Goal: Navigation & Orientation: Find specific page/section

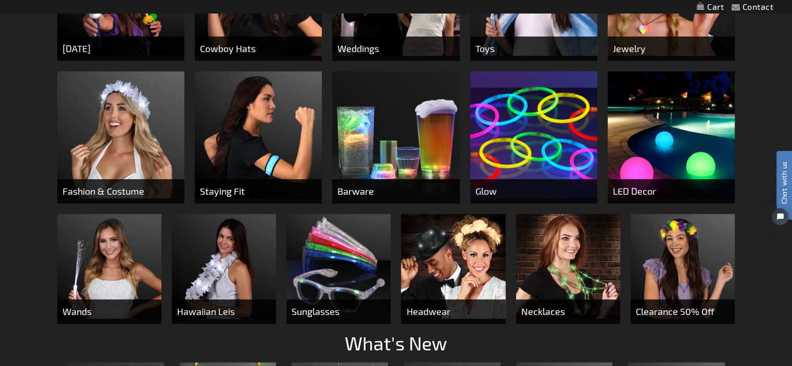
scroll to position [521, 0]
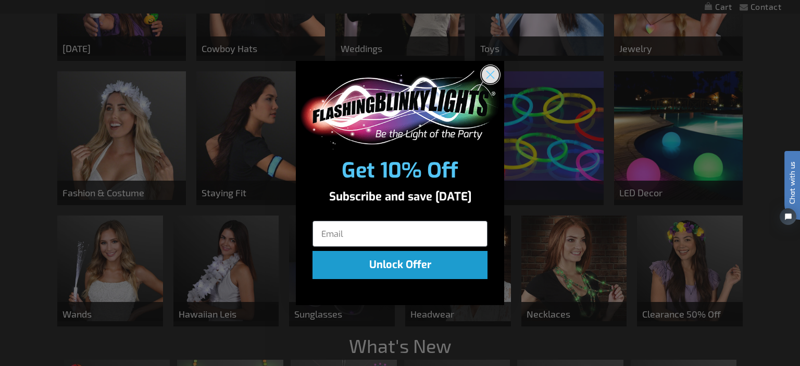
click at [493, 75] on circle "Close dialog" at bounding box center [490, 74] width 17 height 17
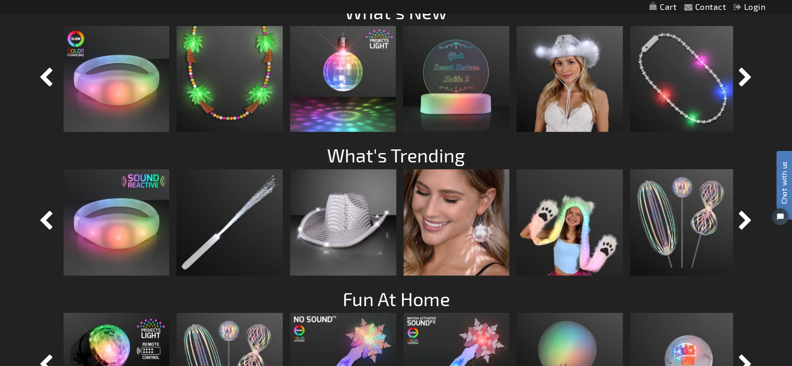
scroll to position [828, 0]
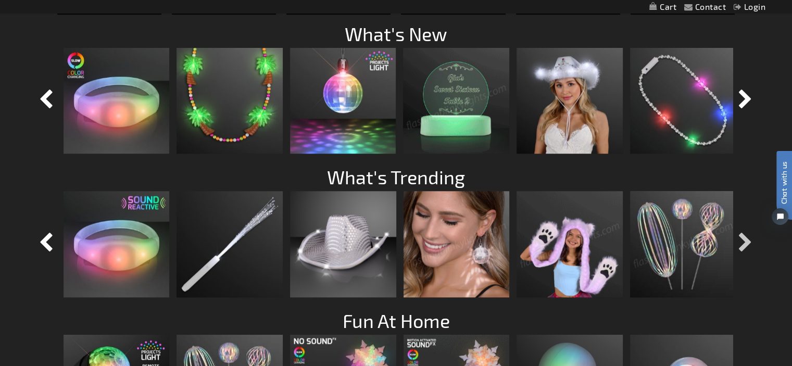
click at [743, 243] on button "button" at bounding box center [746, 243] width 26 height 26
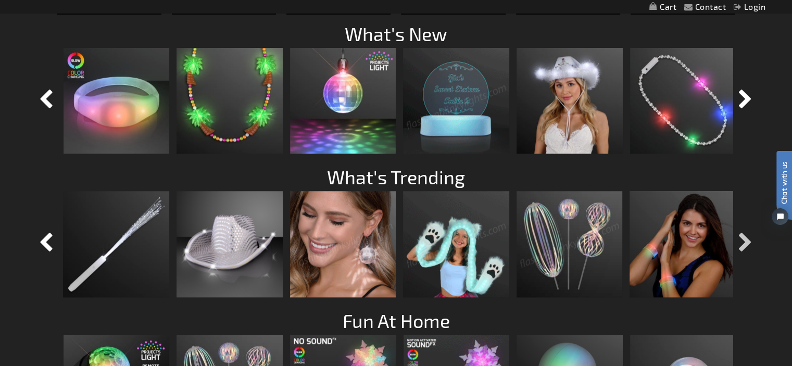
click at [743, 243] on button "button" at bounding box center [746, 243] width 26 height 26
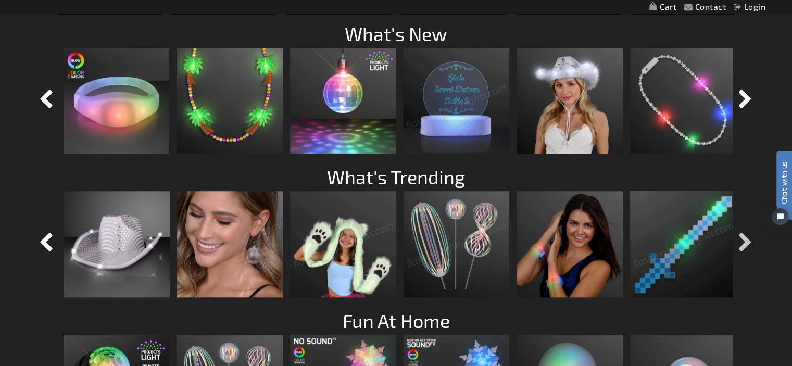
click at [743, 243] on button "button" at bounding box center [746, 243] width 26 height 26
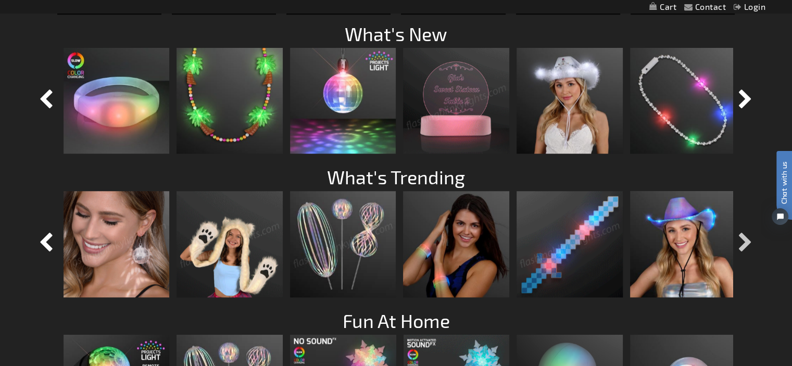
click at [743, 243] on button "button" at bounding box center [746, 243] width 26 height 26
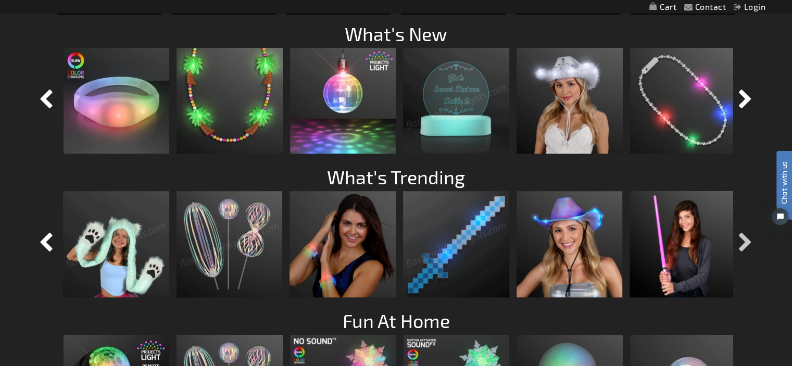
click at [743, 243] on button "button" at bounding box center [746, 243] width 26 height 26
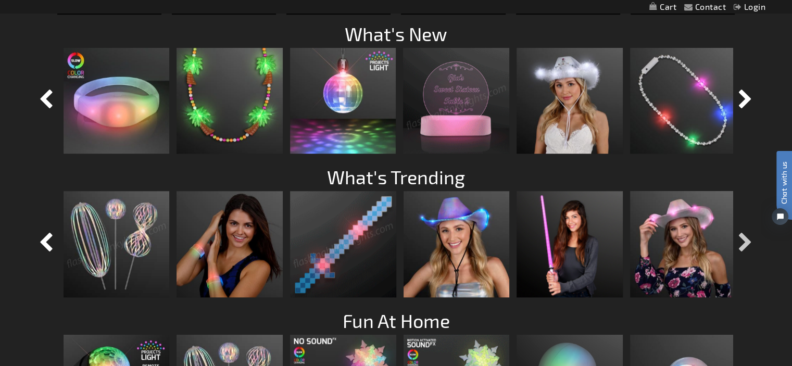
click at [743, 243] on button "button" at bounding box center [746, 243] width 26 height 26
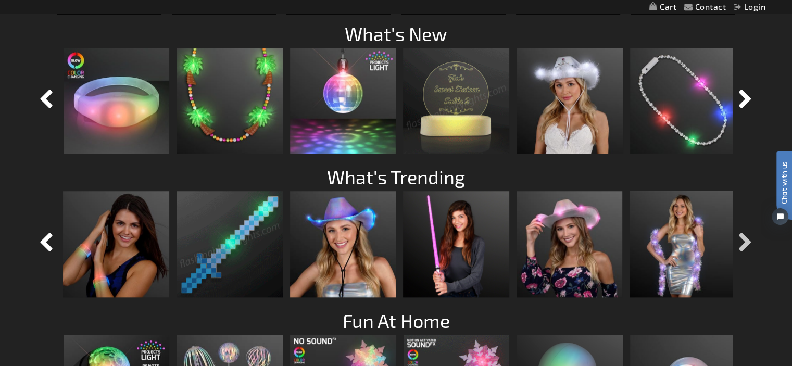
click at [743, 243] on button "button" at bounding box center [746, 243] width 26 height 26
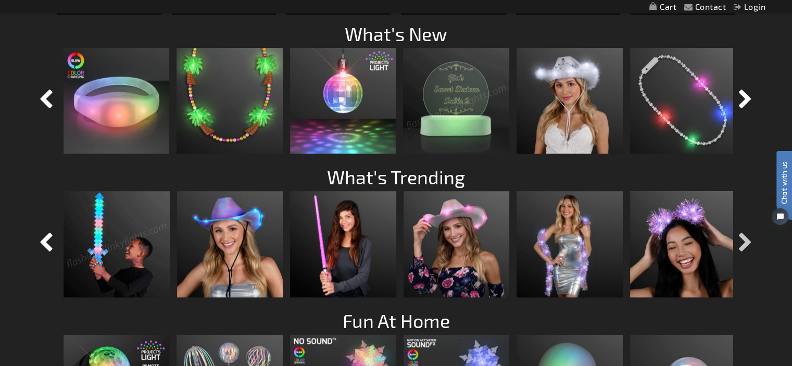
click at [743, 243] on button "button" at bounding box center [746, 243] width 26 height 26
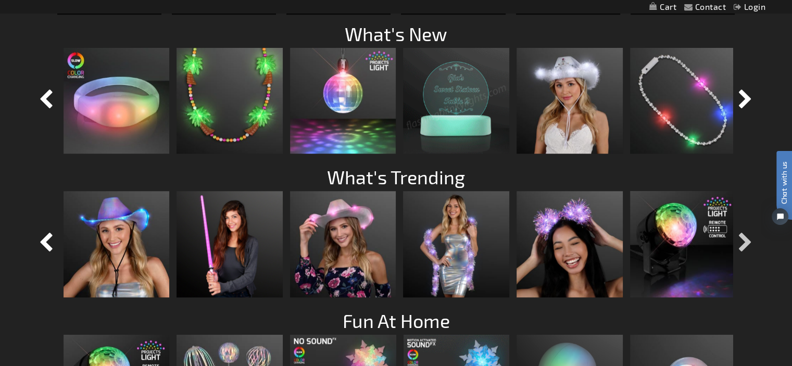
click at [743, 243] on button "button" at bounding box center [746, 243] width 26 height 26
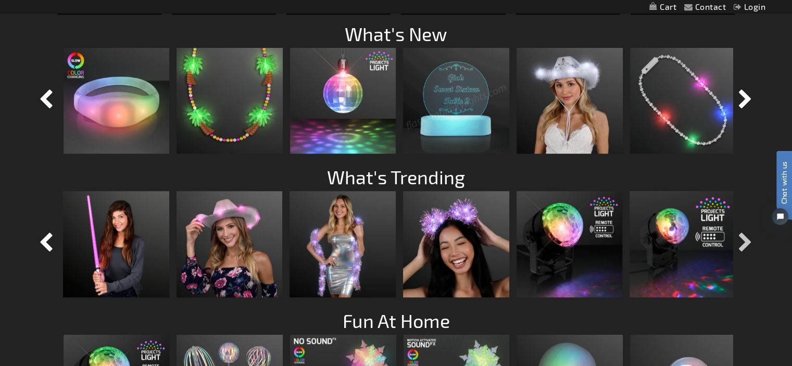
click at [743, 243] on button "button" at bounding box center [746, 243] width 26 height 26
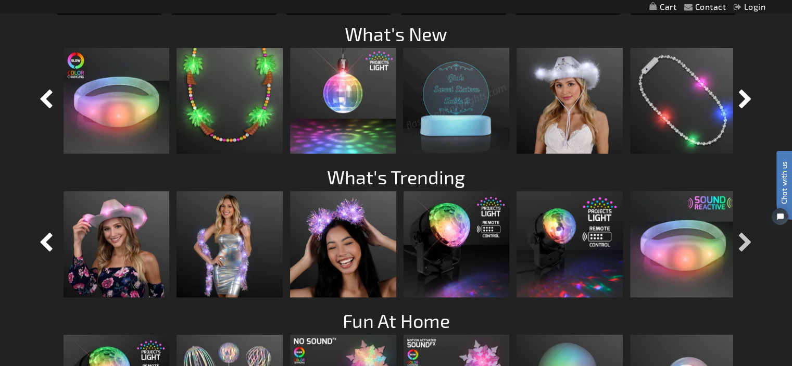
click at [743, 243] on button "button" at bounding box center [746, 243] width 26 height 26
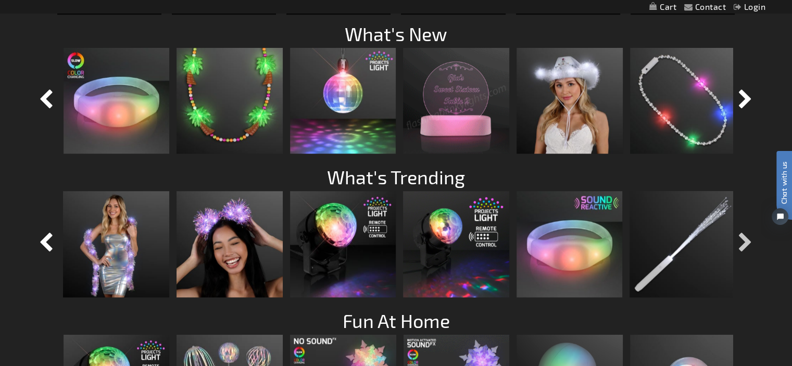
click at [743, 243] on button "button" at bounding box center [746, 243] width 26 height 26
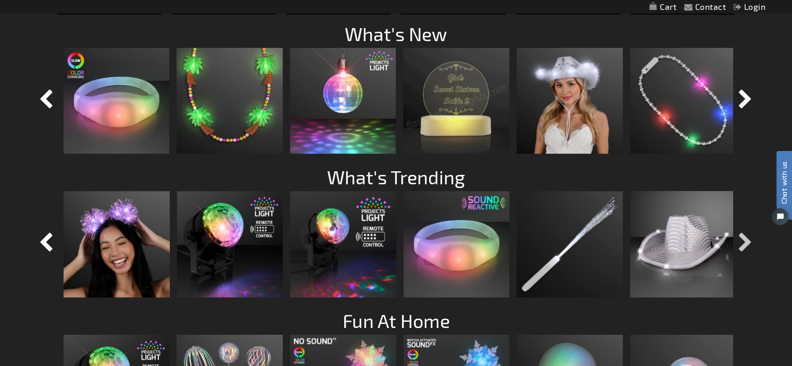
click at [743, 243] on button "button" at bounding box center [746, 243] width 26 height 26
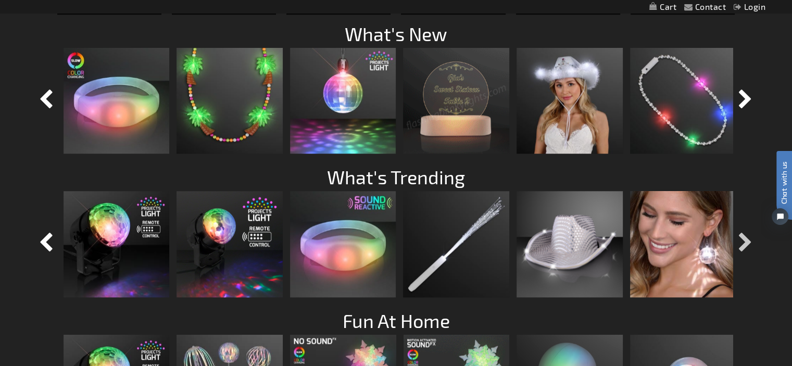
click at [743, 243] on button "button" at bounding box center [746, 243] width 26 height 26
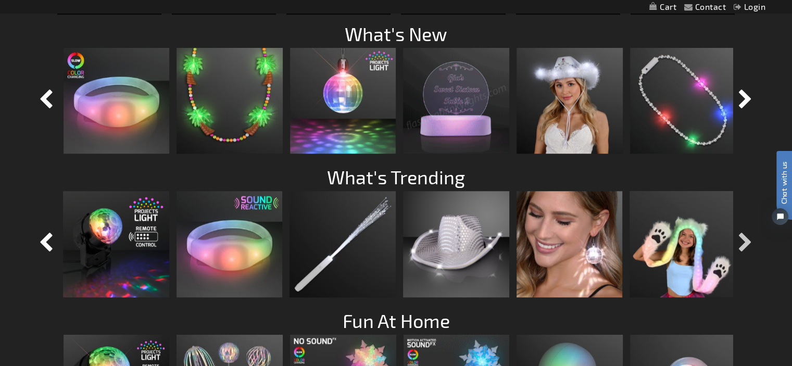
click at [743, 243] on button "button" at bounding box center [746, 243] width 26 height 26
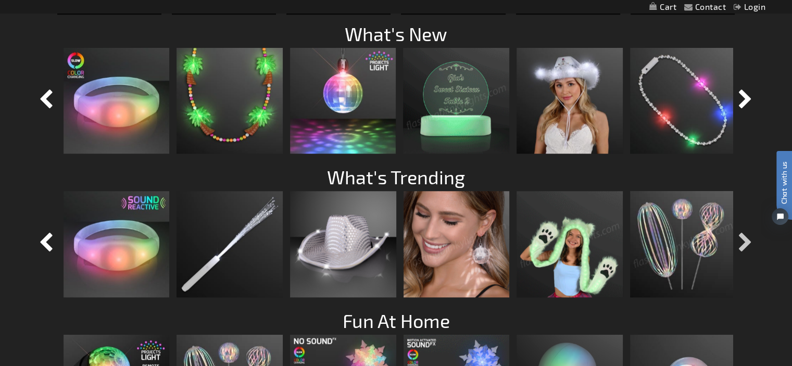
click at [743, 243] on button "button" at bounding box center [746, 243] width 26 height 26
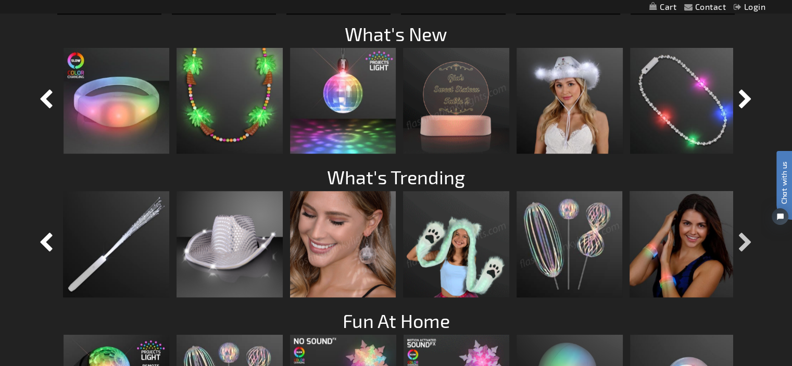
click at [743, 243] on button "button" at bounding box center [746, 243] width 26 height 26
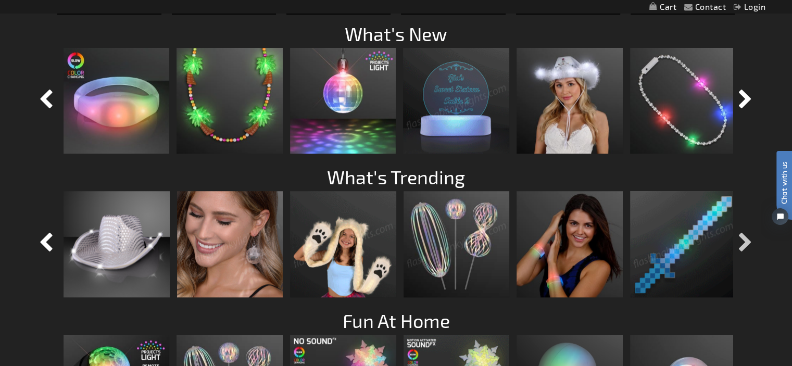
click at [743, 243] on button "button" at bounding box center [746, 243] width 26 height 26
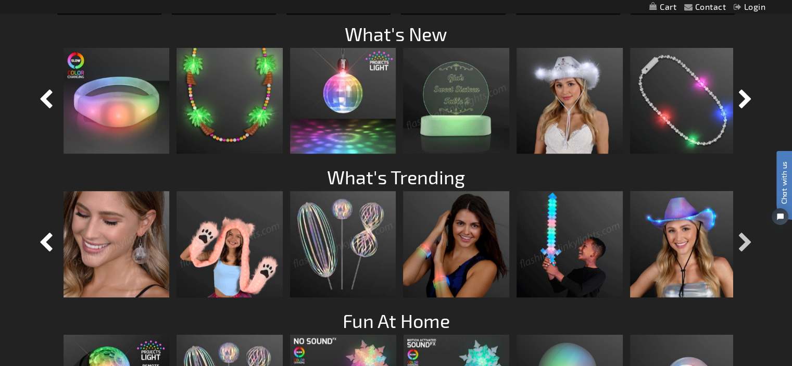
click at [743, 243] on button "button" at bounding box center [746, 243] width 26 height 26
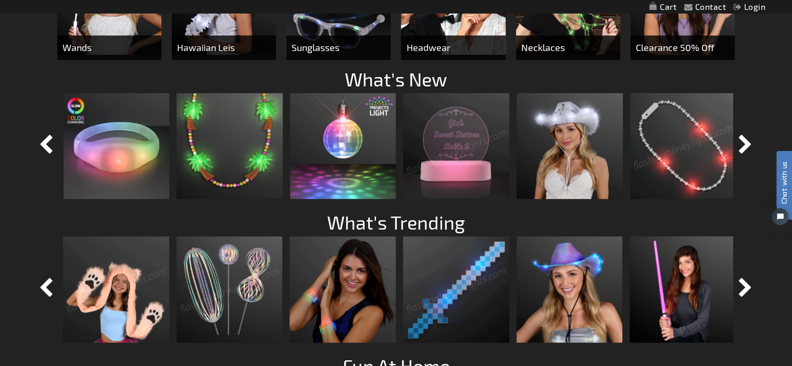
scroll to position [776, 0]
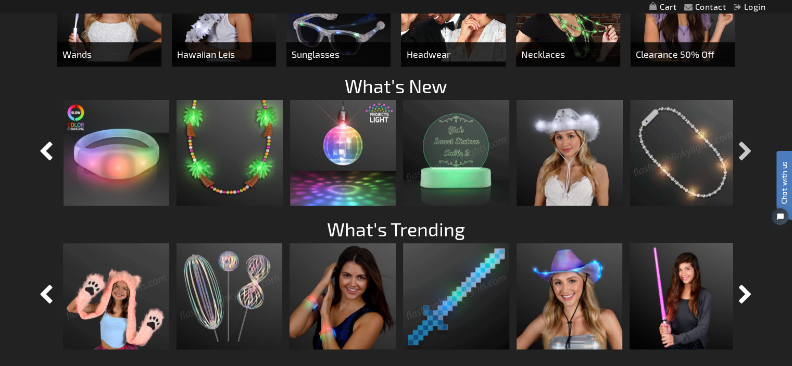
click at [744, 150] on button "button" at bounding box center [746, 152] width 26 height 26
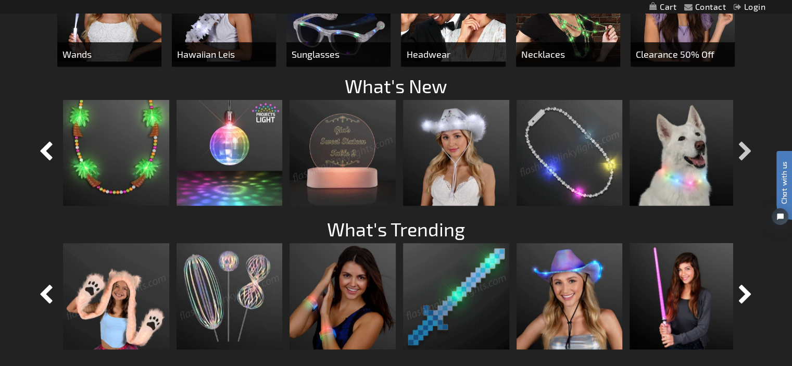
click at [744, 150] on button "button" at bounding box center [746, 152] width 26 height 26
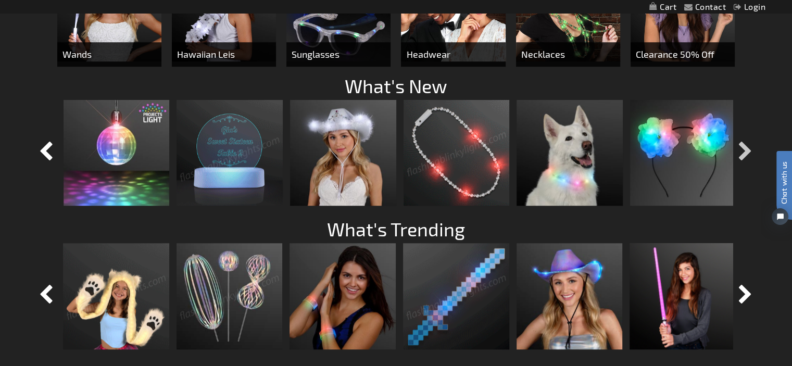
click at [744, 150] on button "button" at bounding box center [746, 152] width 26 height 26
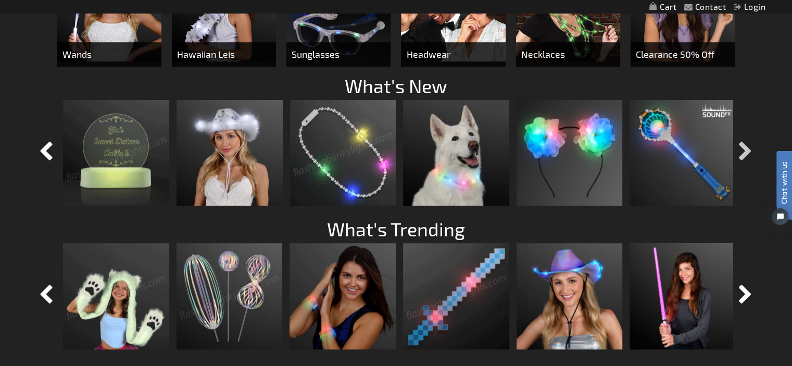
click at [744, 150] on button "button" at bounding box center [746, 152] width 26 height 26
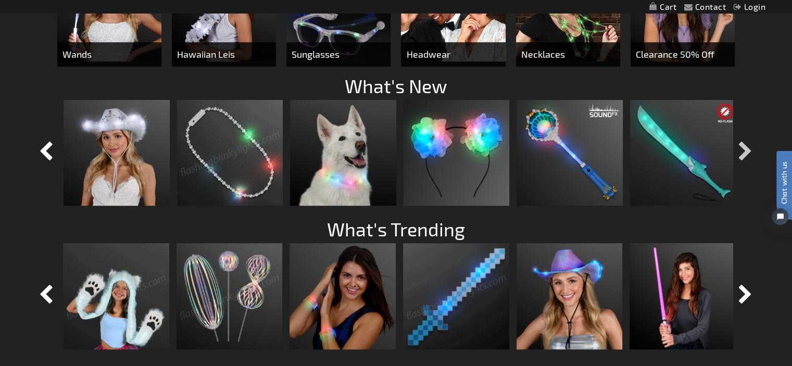
click at [744, 150] on button "button" at bounding box center [746, 152] width 26 height 26
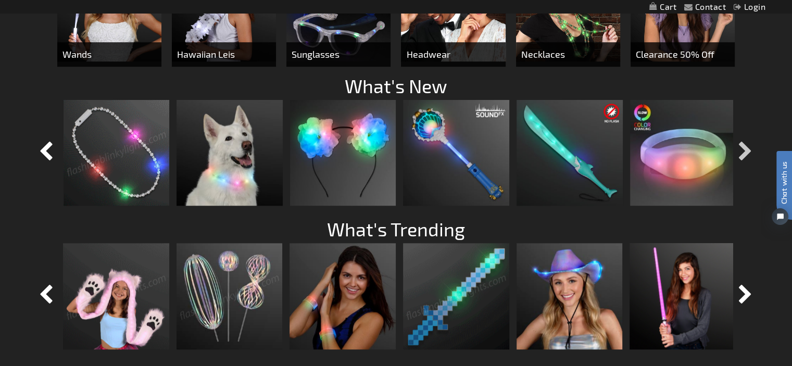
click at [744, 150] on button "button" at bounding box center [746, 152] width 26 height 26
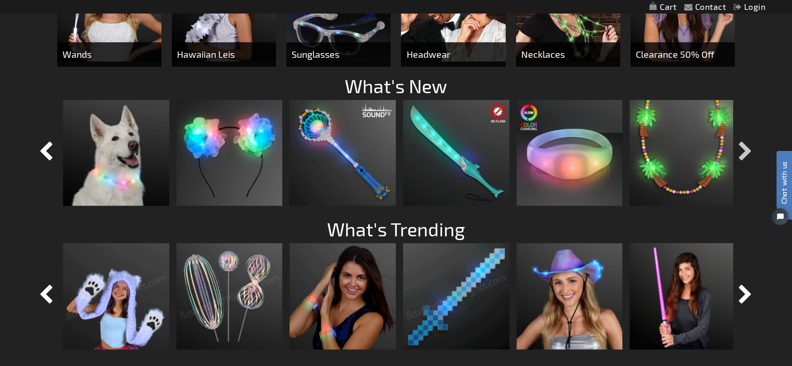
click at [744, 150] on button "button" at bounding box center [746, 152] width 26 height 26
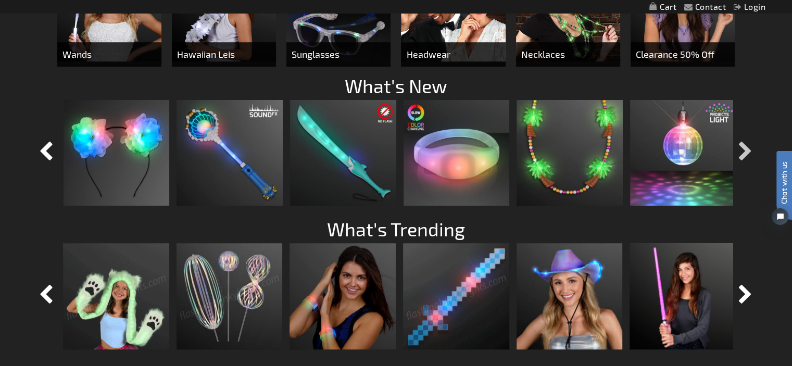
click at [744, 150] on button "button" at bounding box center [746, 152] width 26 height 26
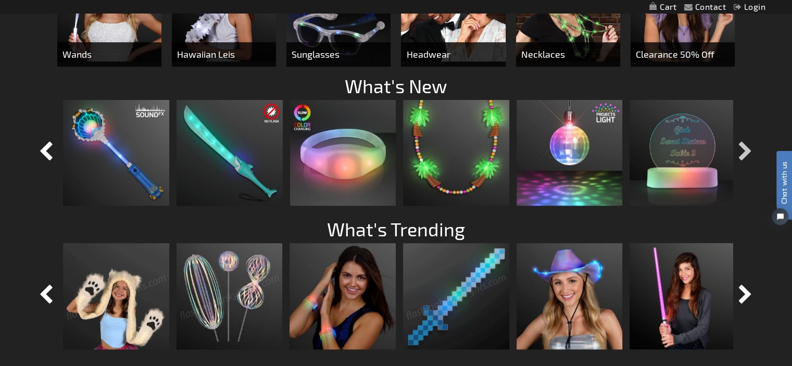
click at [744, 150] on button "button" at bounding box center [746, 152] width 26 height 26
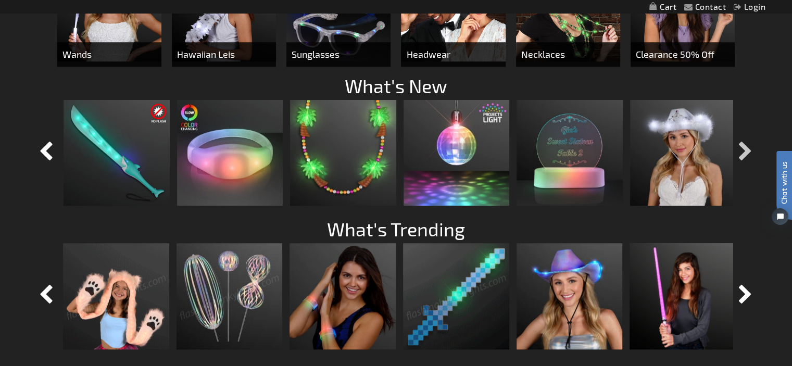
click at [744, 150] on button "button" at bounding box center [746, 152] width 26 height 26
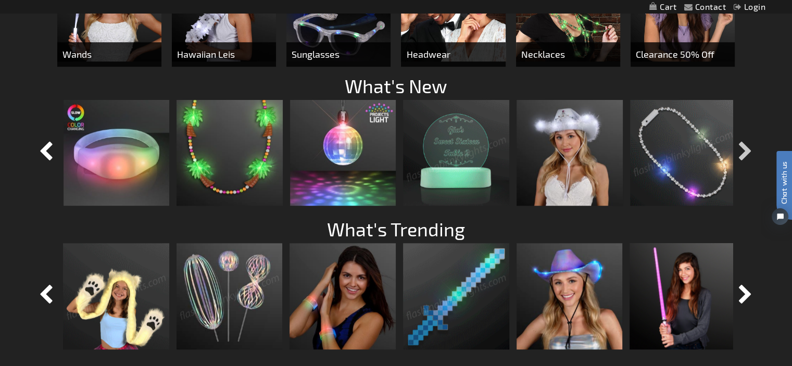
click at [744, 150] on button "button" at bounding box center [746, 152] width 26 height 26
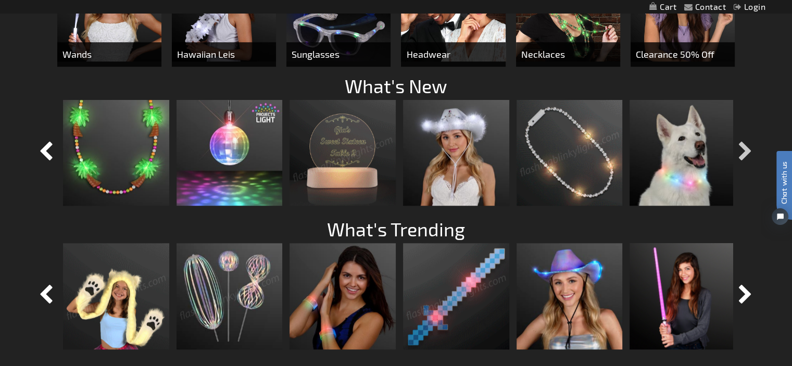
click at [744, 150] on button "button" at bounding box center [746, 152] width 26 height 26
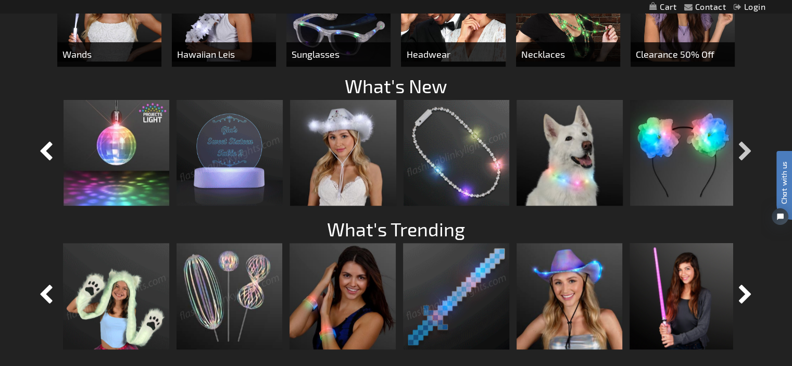
click at [744, 150] on button "button" at bounding box center [746, 152] width 26 height 26
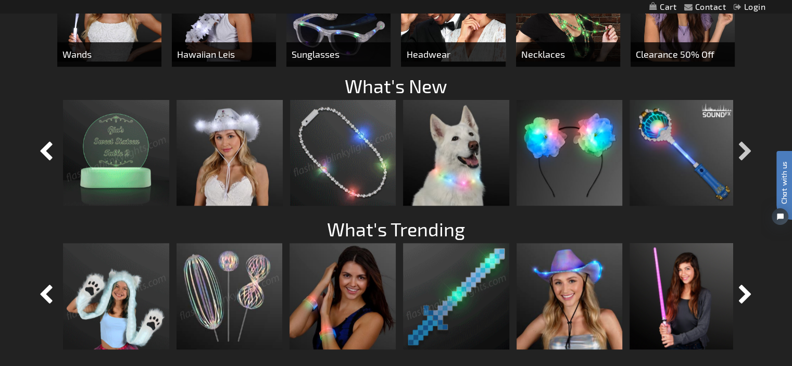
click at [744, 150] on button "button" at bounding box center [746, 152] width 26 height 26
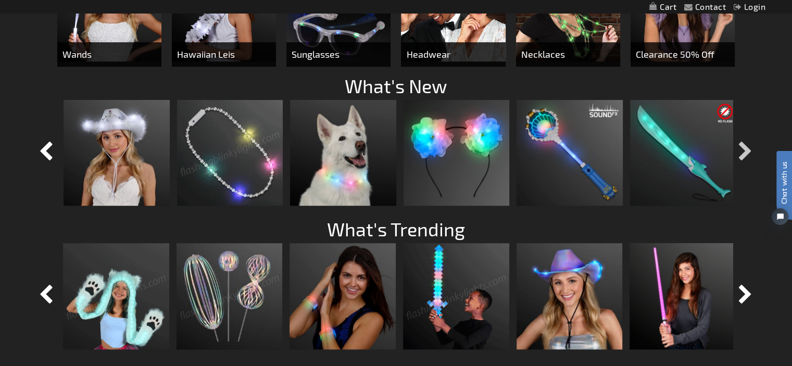
click at [744, 150] on button "button" at bounding box center [746, 152] width 26 height 26
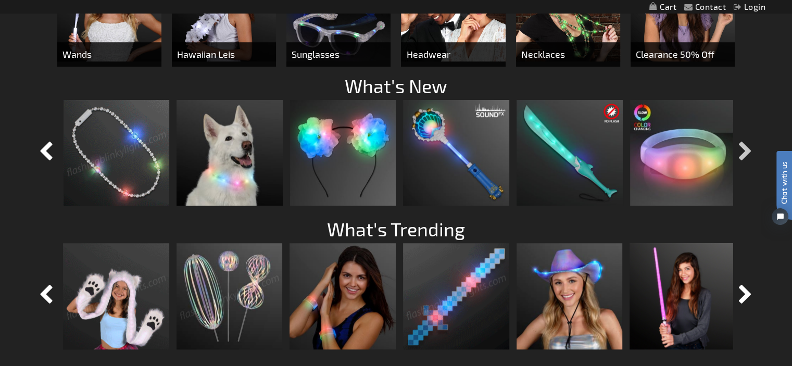
click at [744, 150] on button "button" at bounding box center [746, 152] width 26 height 26
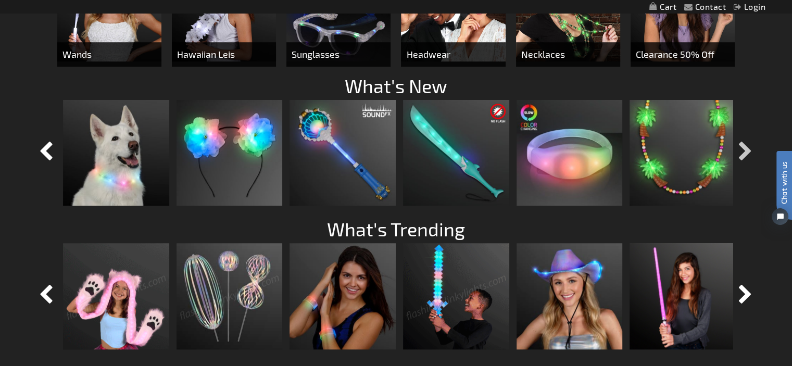
click at [744, 150] on button "button" at bounding box center [746, 152] width 26 height 26
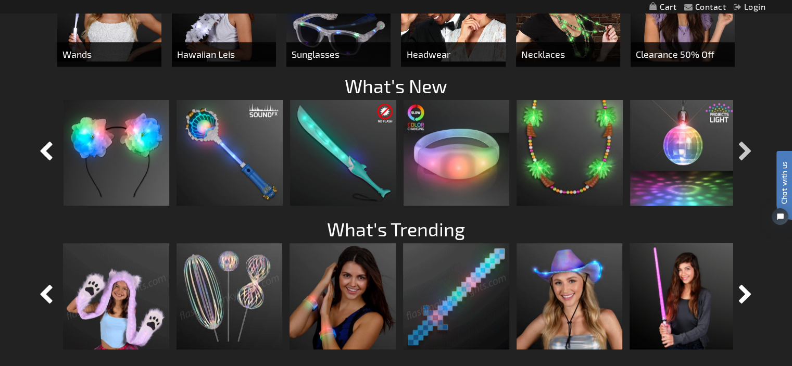
click at [744, 150] on button "button" at bounding box center [746, 152] width 26 height 26
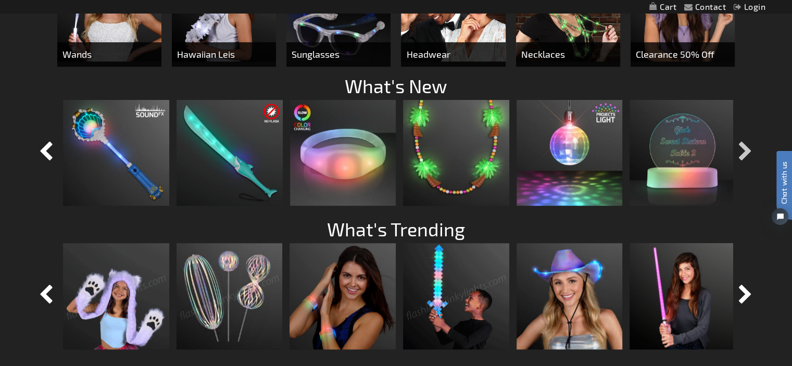
click at [743, 149] on button "button" at bounding box center [746, 152] width 26 height 26
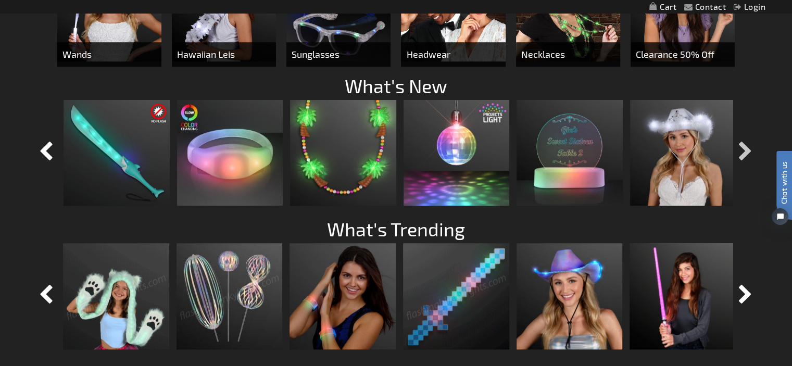
click at [743, 149] on button "button" at bounding box center [746, 152] width 26 height 26
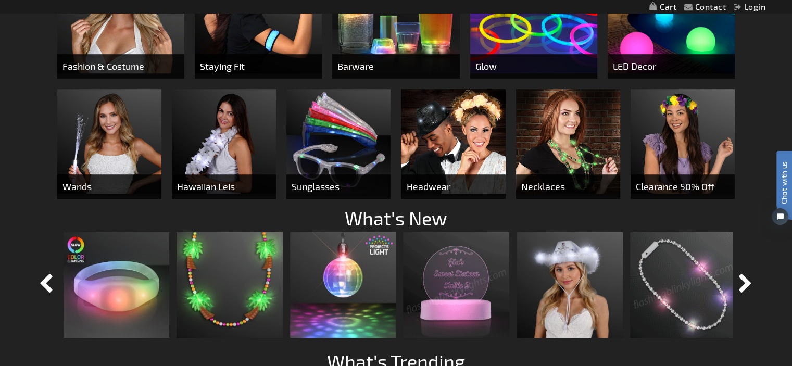
scroll to position [620, 0]
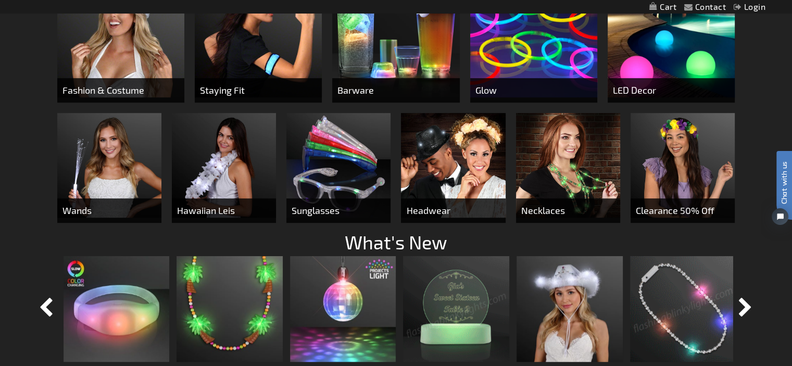
click at [110, 166] on img at bounding box center [109, 165] width 104 height 104
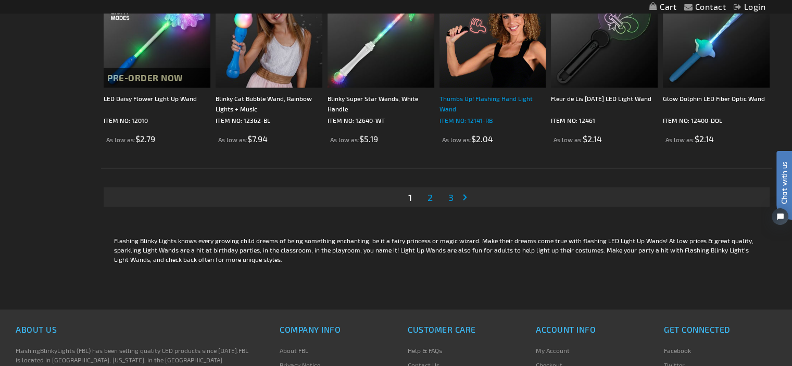
scroll to position [1979, 0]
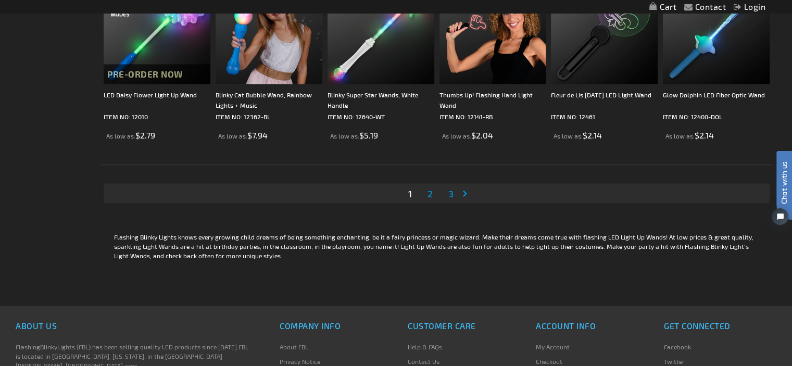
click at [431, 193] on span "2" at bounding box center [429, 193] width 5 height 11
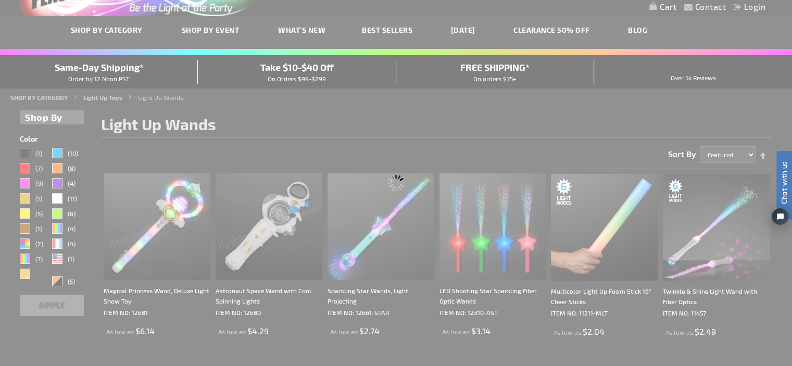
scroll to position [10, 0]
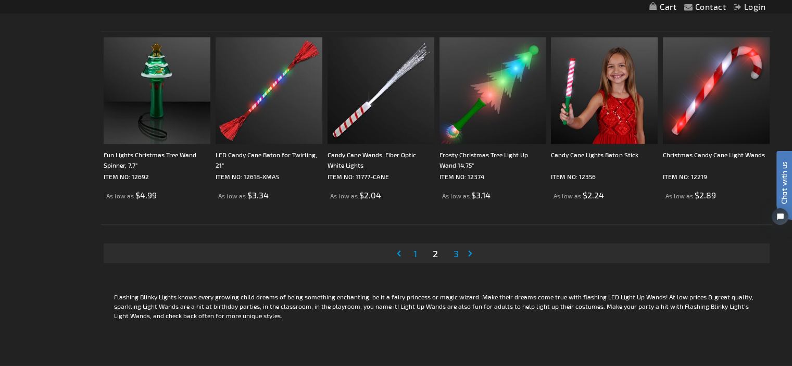
scroll to position [1926, 0]
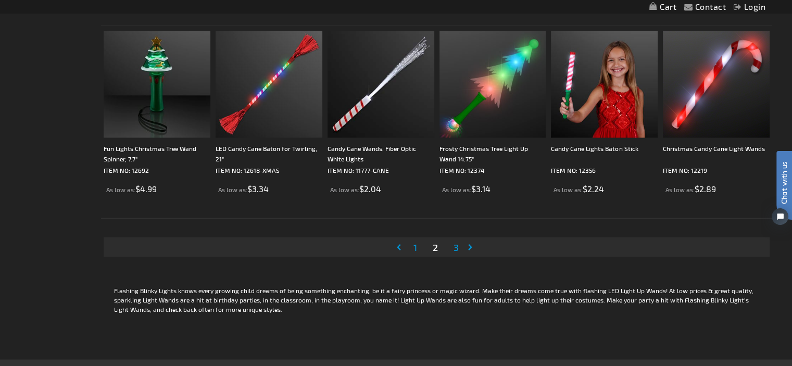
click at [456, 245] on span "3" at bounding box center [455, 246] width 5 height 11
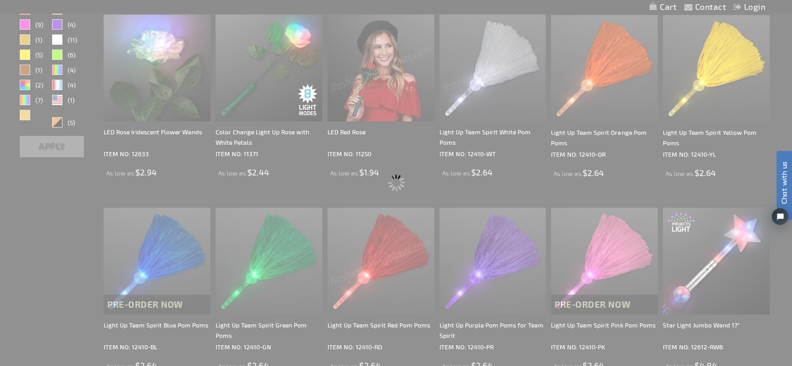
scroll to position [75, 0]
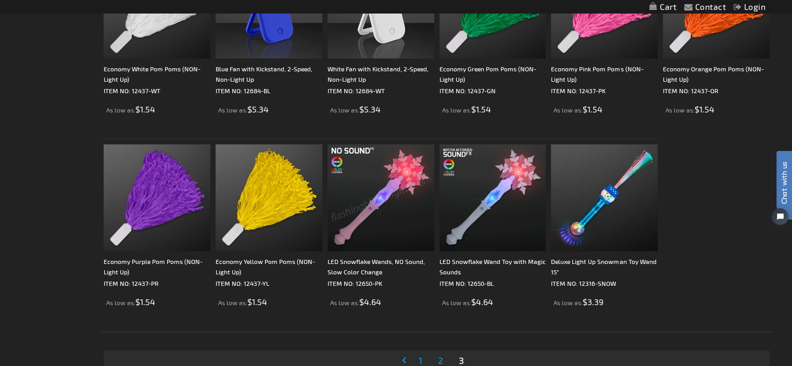
scroll to position [1197, 0]
